Goal: Obtain resource: Download file/media

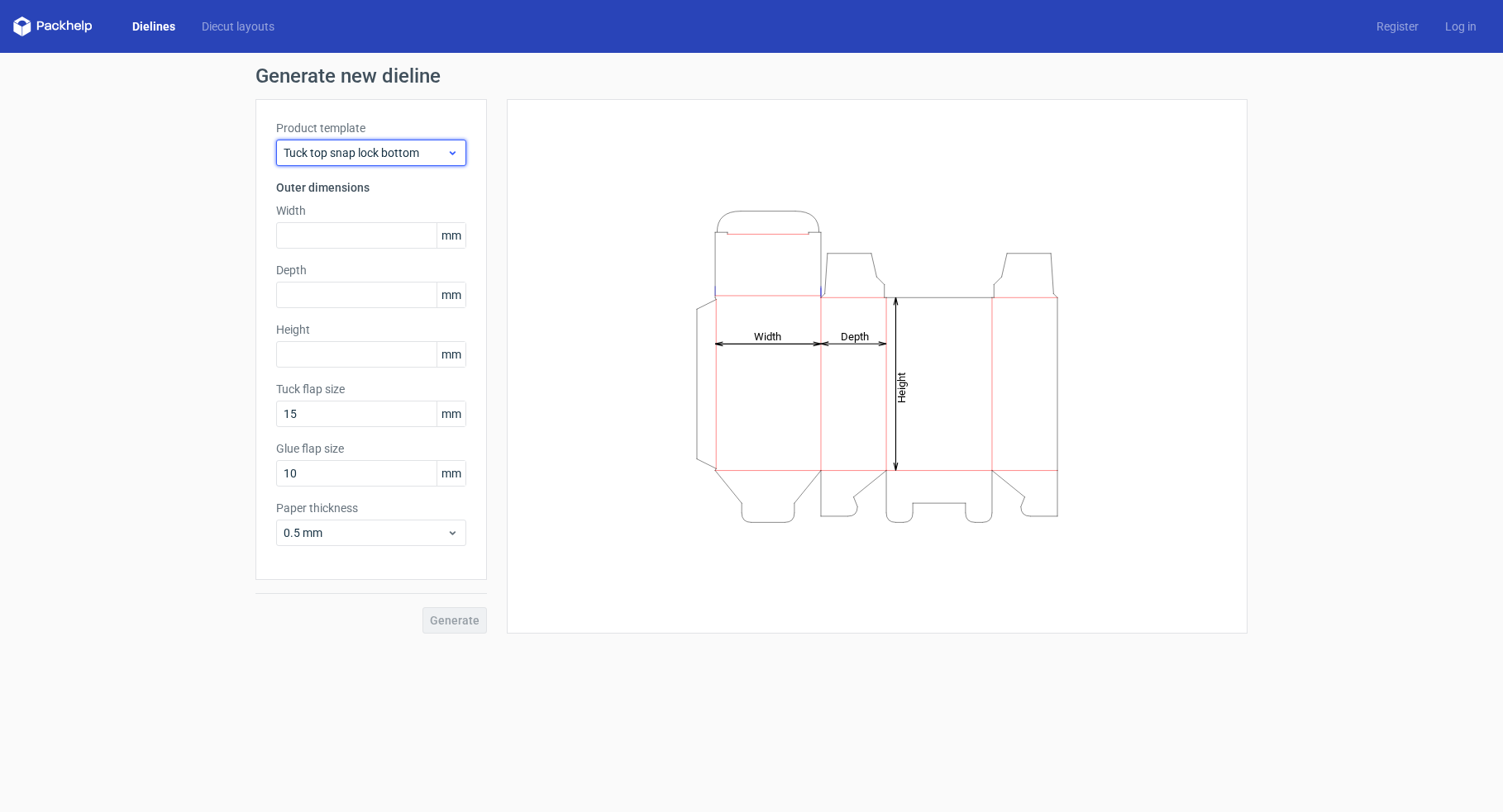
click at [422, 154] on span "Tuck top snap lock bottom" at bounding box center [365, 153] width 163 height 16
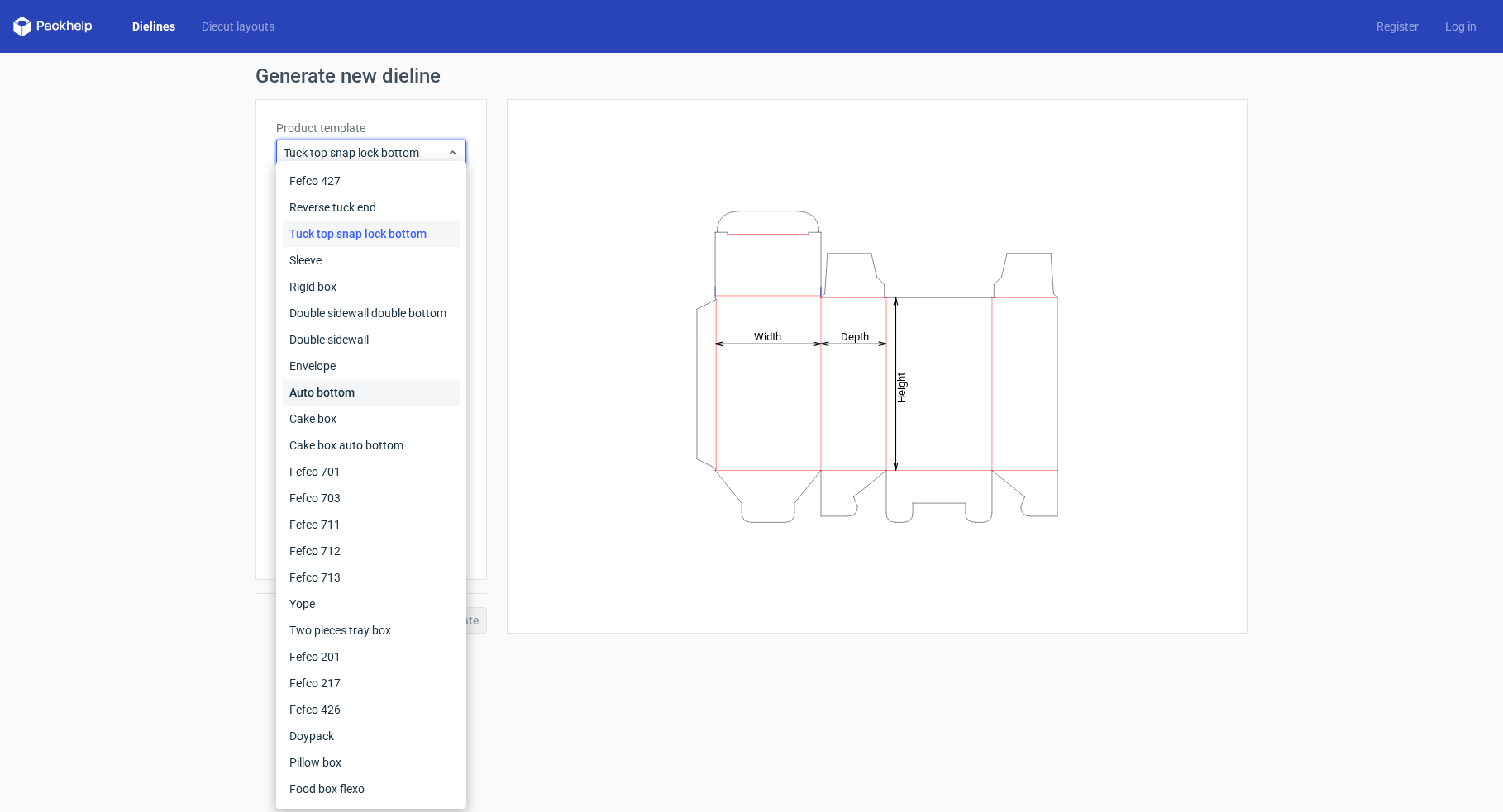
click at [398, 386] on div "Auto bottom" at bounding box center [371, 393] width 177 height 27
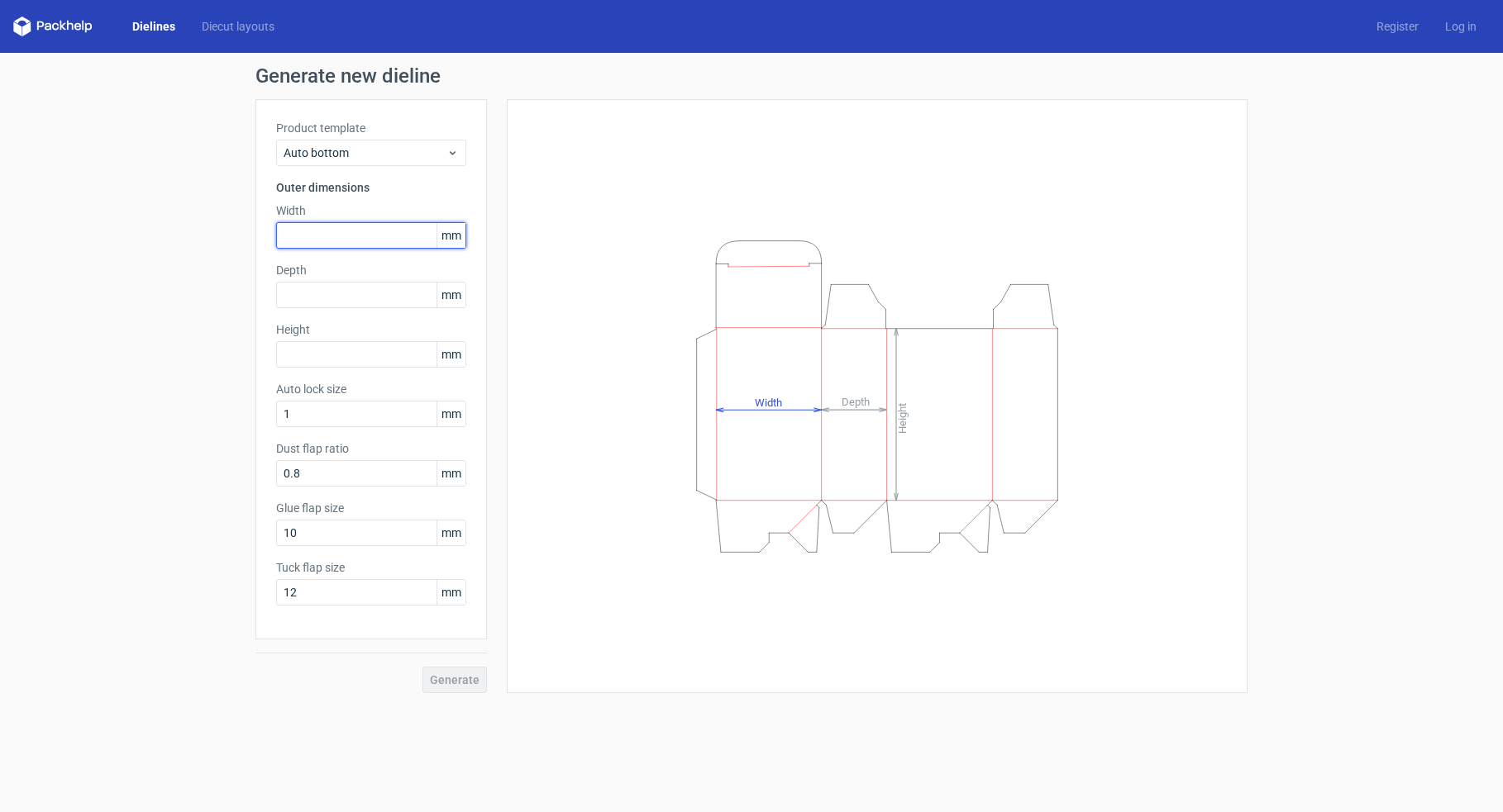
click at [395, 237] on input "text" at bounding box center [371, 236] width 191 height 27
type input "80"
type input "48"
type input "130"
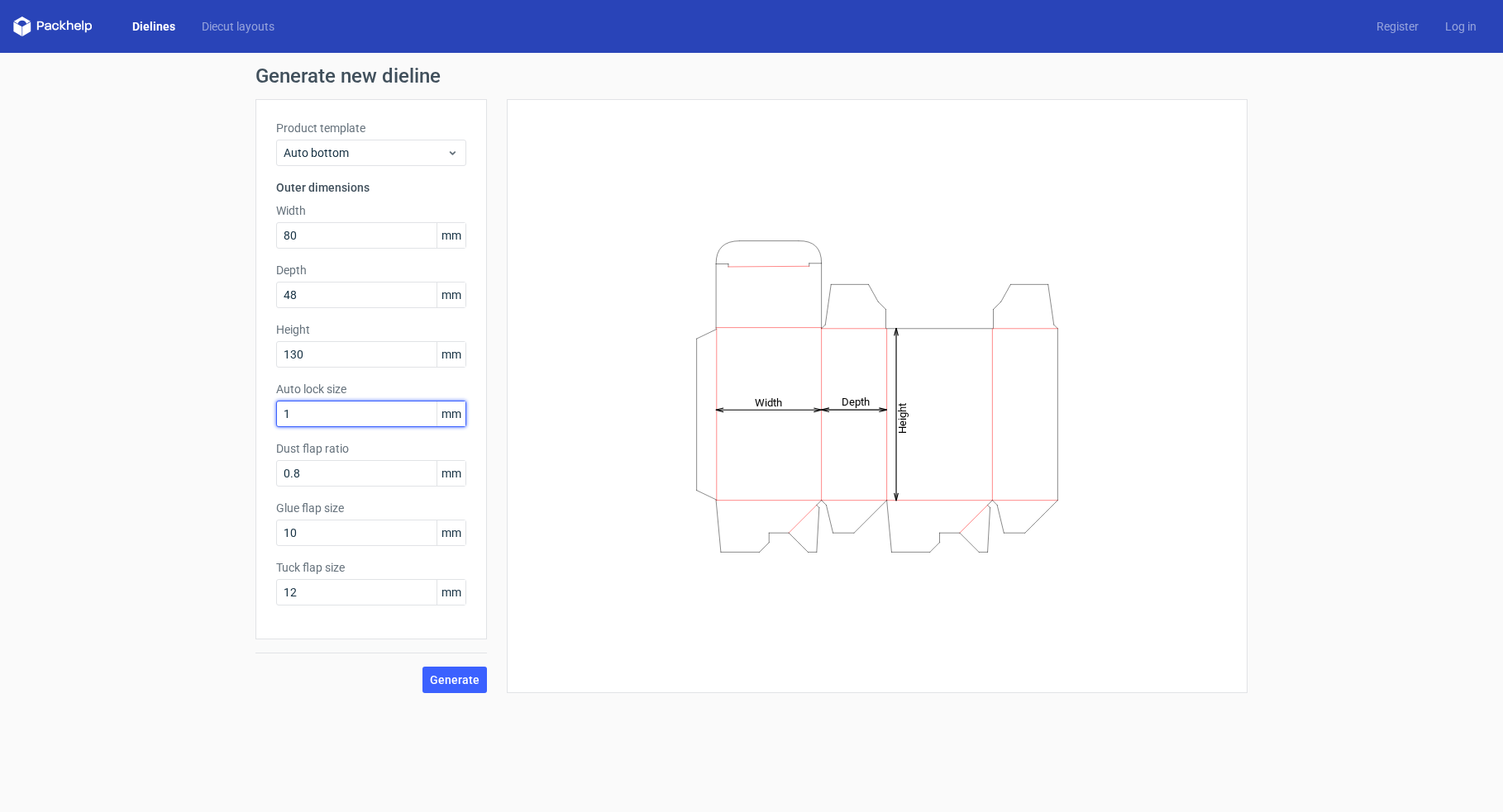
click at [300, 403] on input "1" at bounding box center [371, 414] width 191 height 27
type input "15"
click at [444, 682] on span "Generate" at bounding box center [454, 680] width 49 height 12
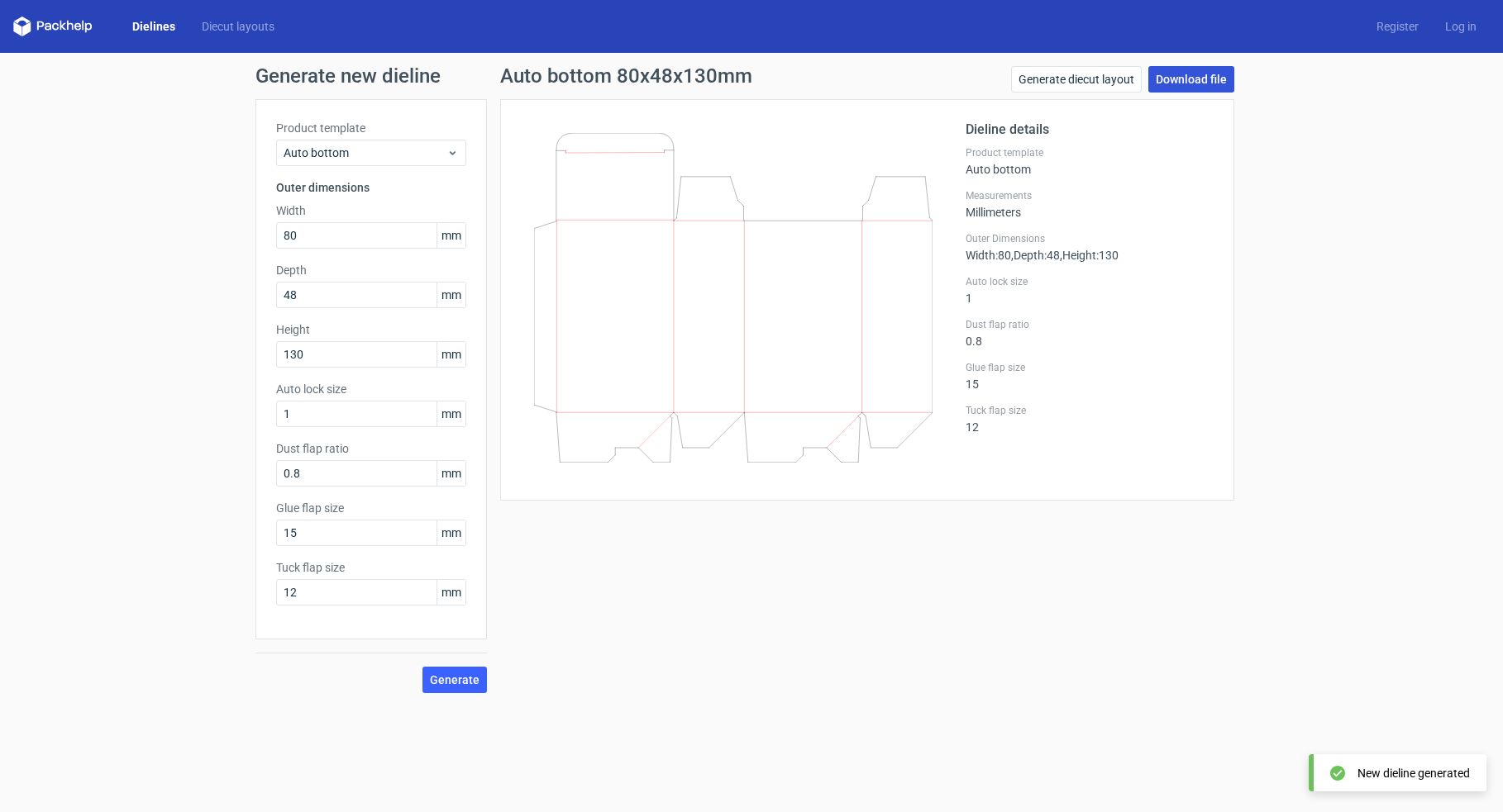
click at [1185, 80] on link "Download file" at bounding box center [1192, 80] width 86 height 27
